Goal: Task Accomplishment & Management: Manage account settings

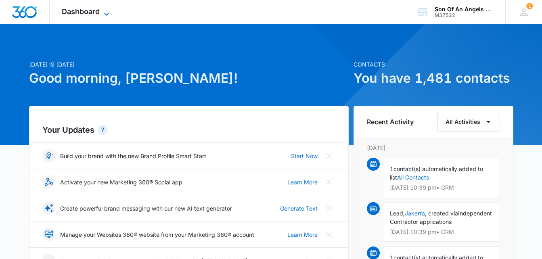
click at [104, 13] on icon at bounding box center [107, 14] width 10 height 10
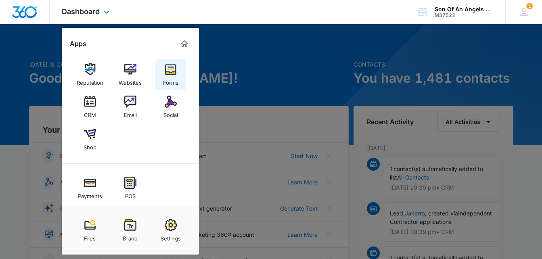
click at [167, 67] on img at bounding box center [171, 69] width 12 height 12
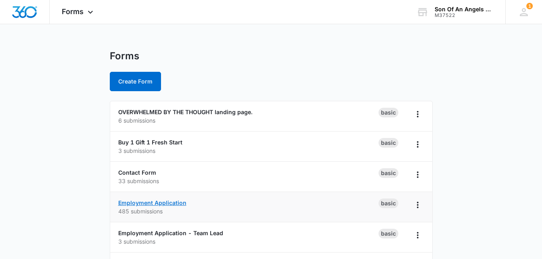
click at [181, 200] on link "Employment Application" at bounding box center [152, 202] width 68 height 7
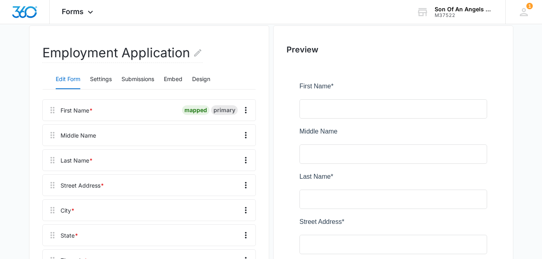
scroll to position [66, 0]
click at [132, 77] on button "Submissions" at bounding box center [137, 80] width 33 height 19
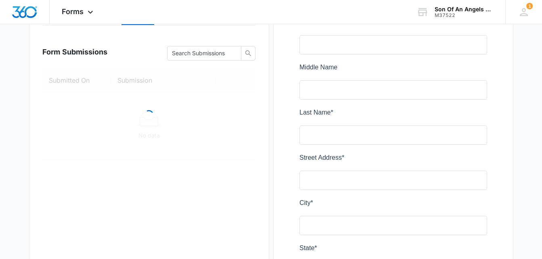
scroll to position [131, 0]
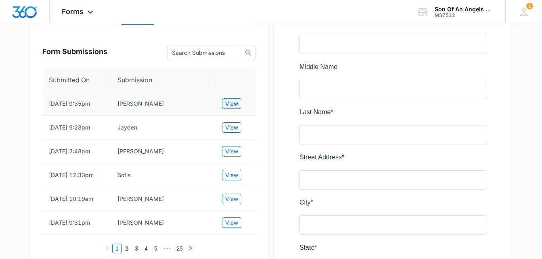
click at [233, 104] on span "View" at bounding box center [231, 103] width 13 height 9
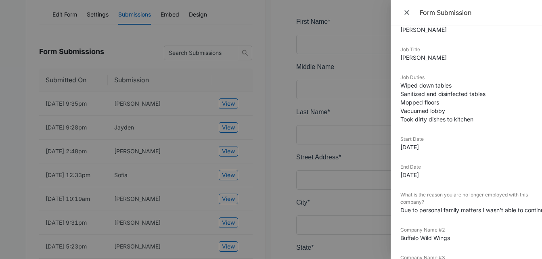
scroll to position [779, 0]
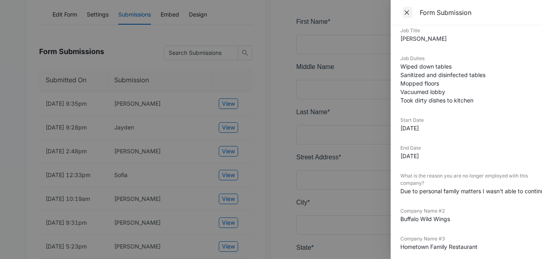
click at [405, 14] on icon "Close" at bounding box center [407, 12] width 8 height 8
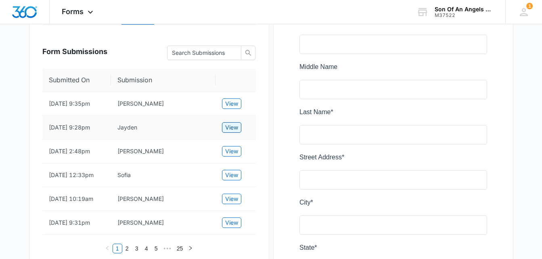
click at [226, 127] on span "View" at bounding box center [231, 127] width 13 height 9
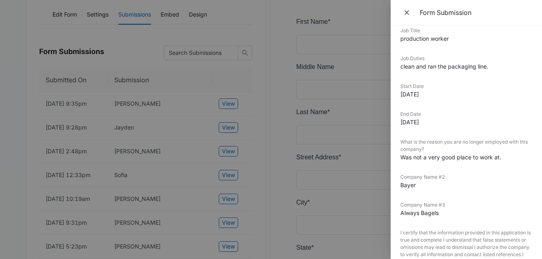
scroll to position [0, 0]
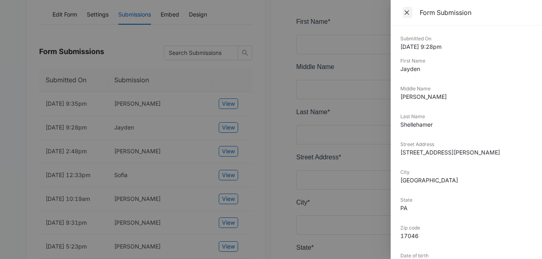
click at [404, 16] on icon "Close" at bounding box center [407, 12] width 8 height 8
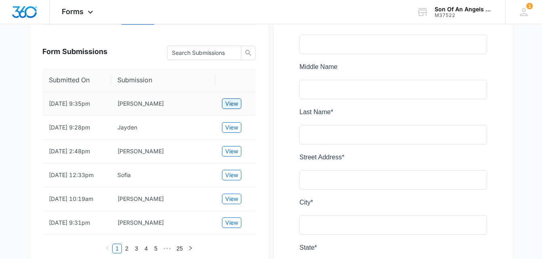
click at [227, 102] on span "View" at bounding box center [231, 103] width 13 height 9
